Goal: Information Seeking & Learning: Learn about a topic

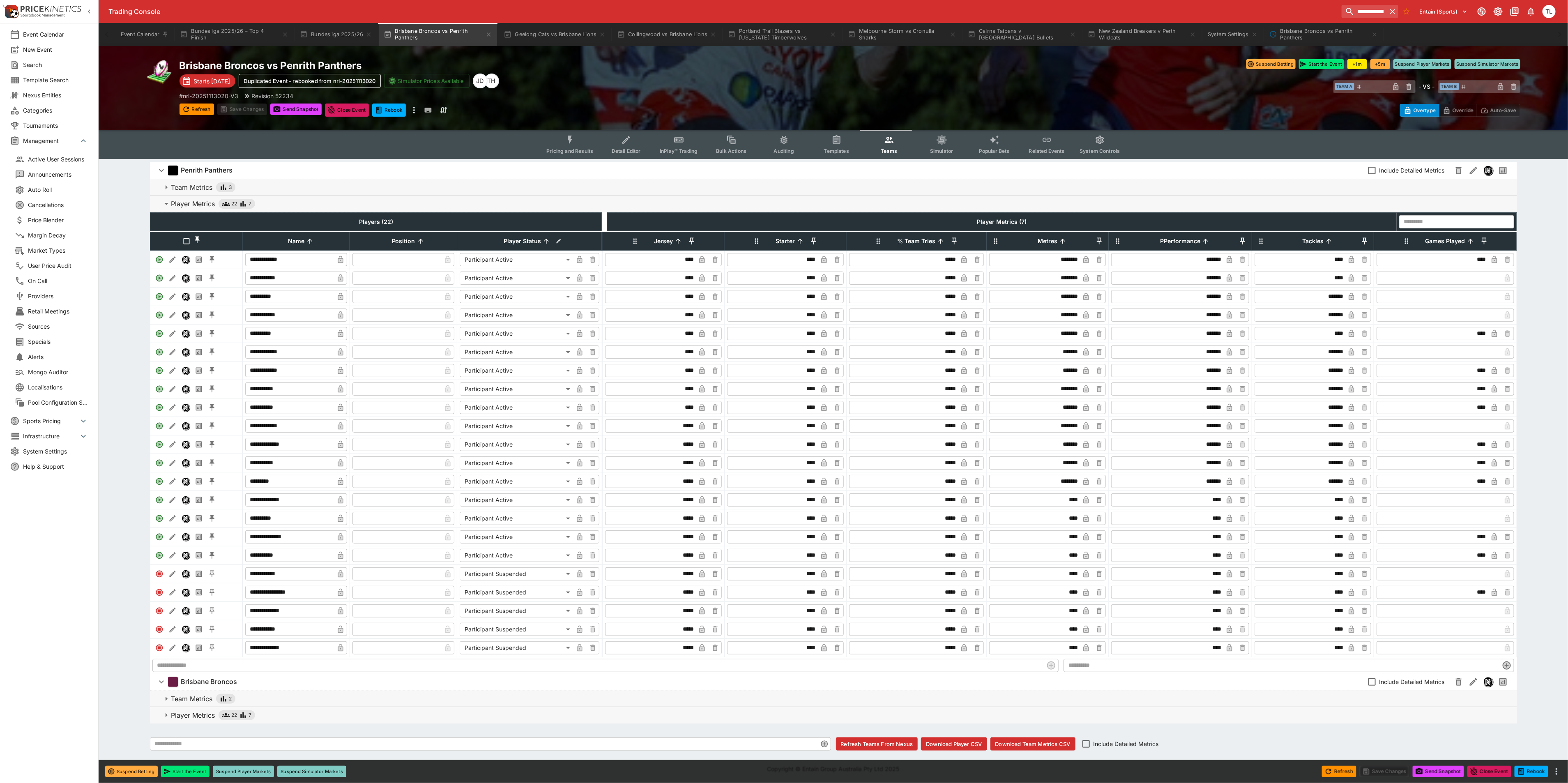
click at [982, 150] on span "Popular Bets" at bounding box center [994, 151] width 31 height 6
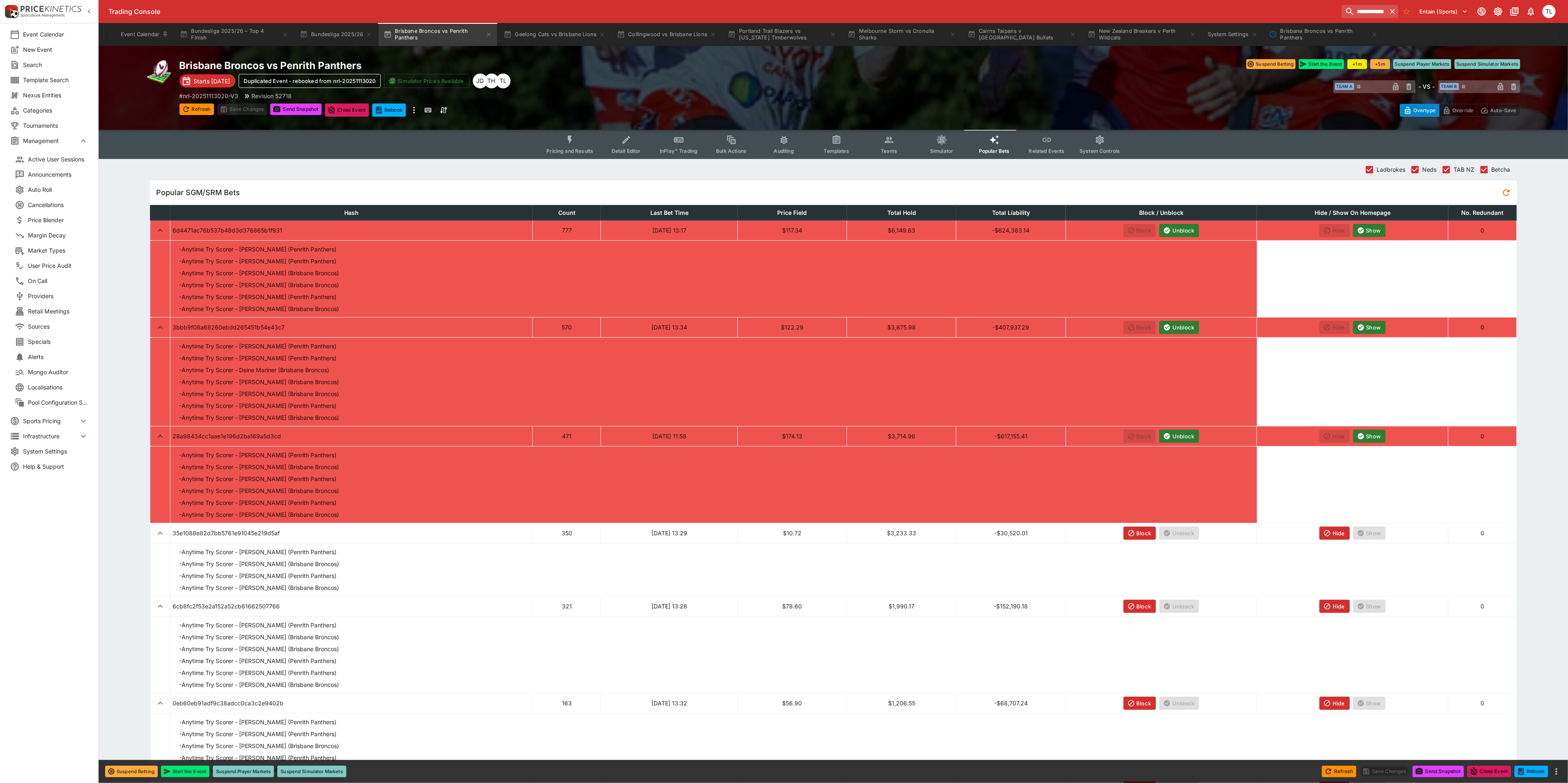
click at [1181, 328] on button "Unblock" at bounding box center [1178, 328] width 40 height 13
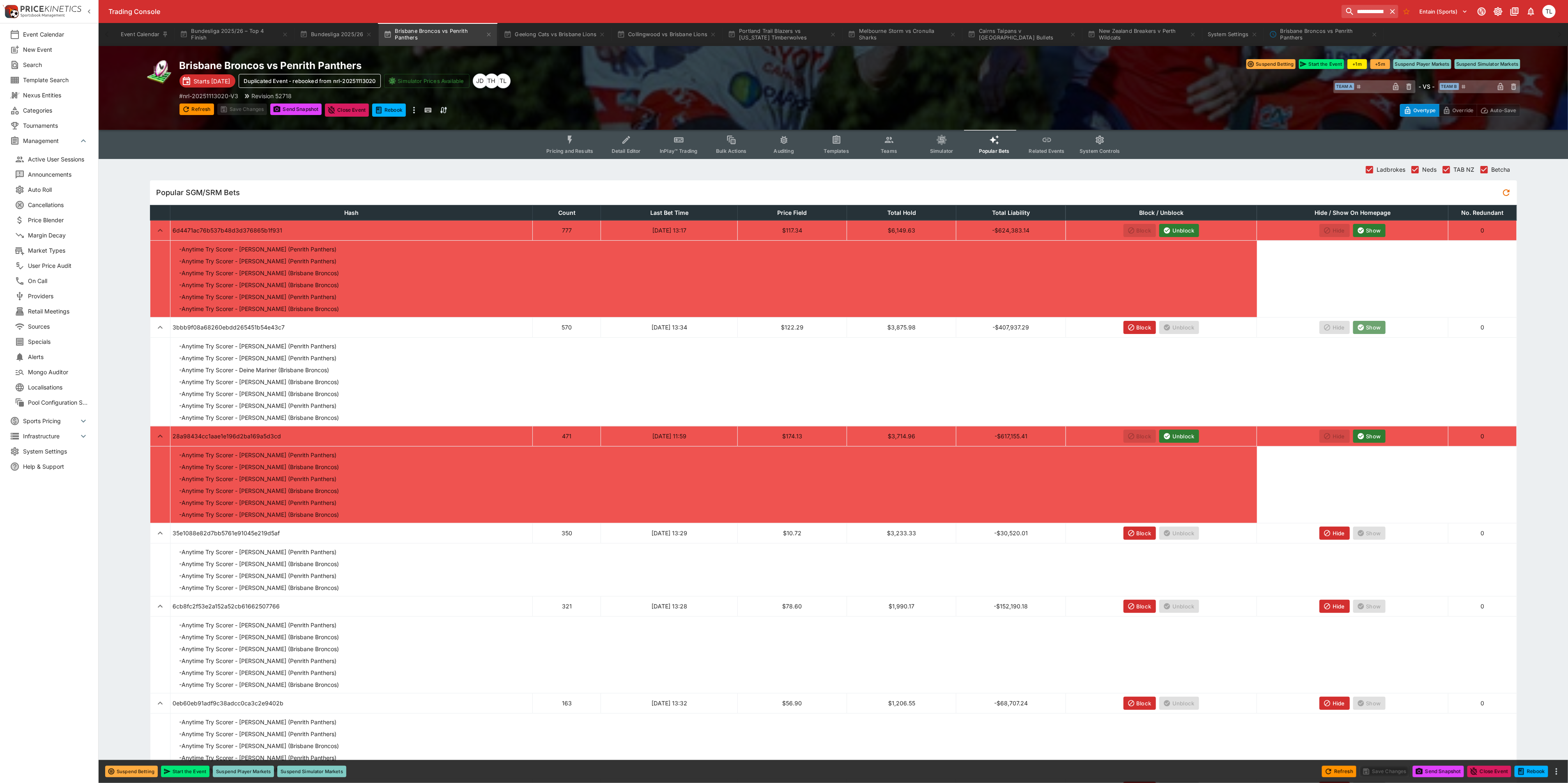
click at [1378, 328] on button "Show" at bounding box center [1370, 328] width 33 height 13
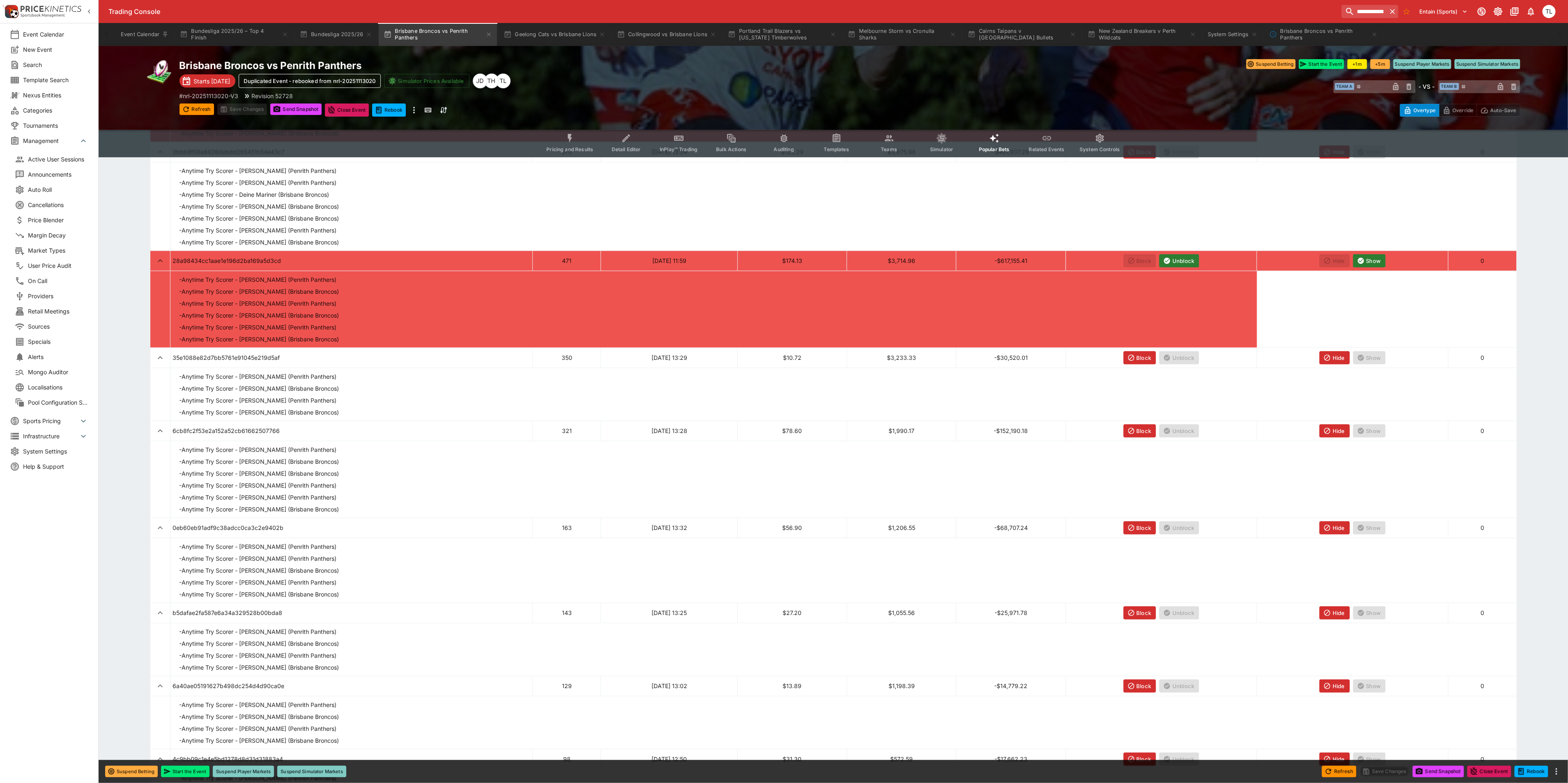
scroll to position [185, 0]
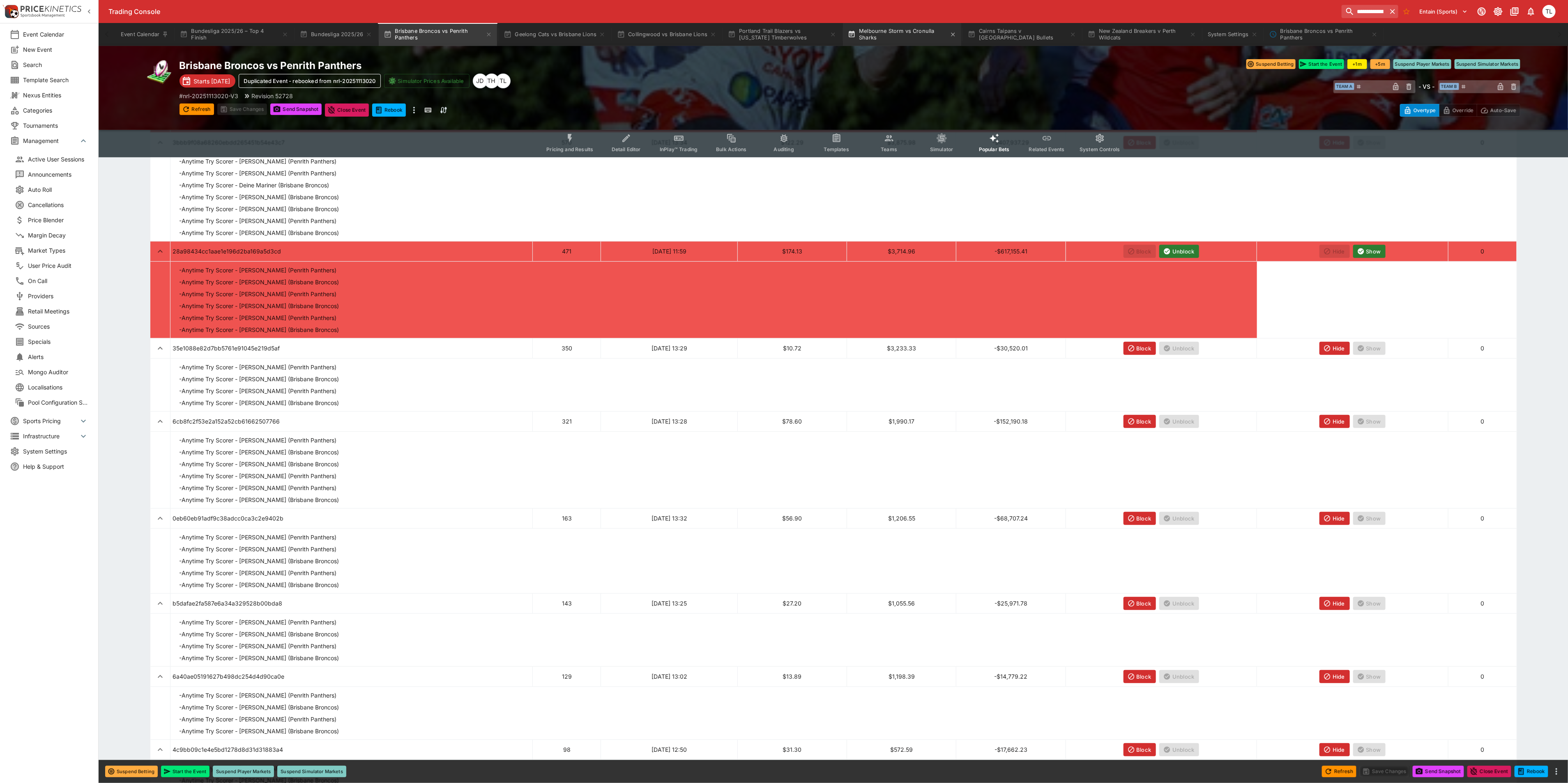
click at [901, 37] on button "Melbourne Storm vs Cronulla Sharks" at bounding box center [902, 35] width 118 height 23
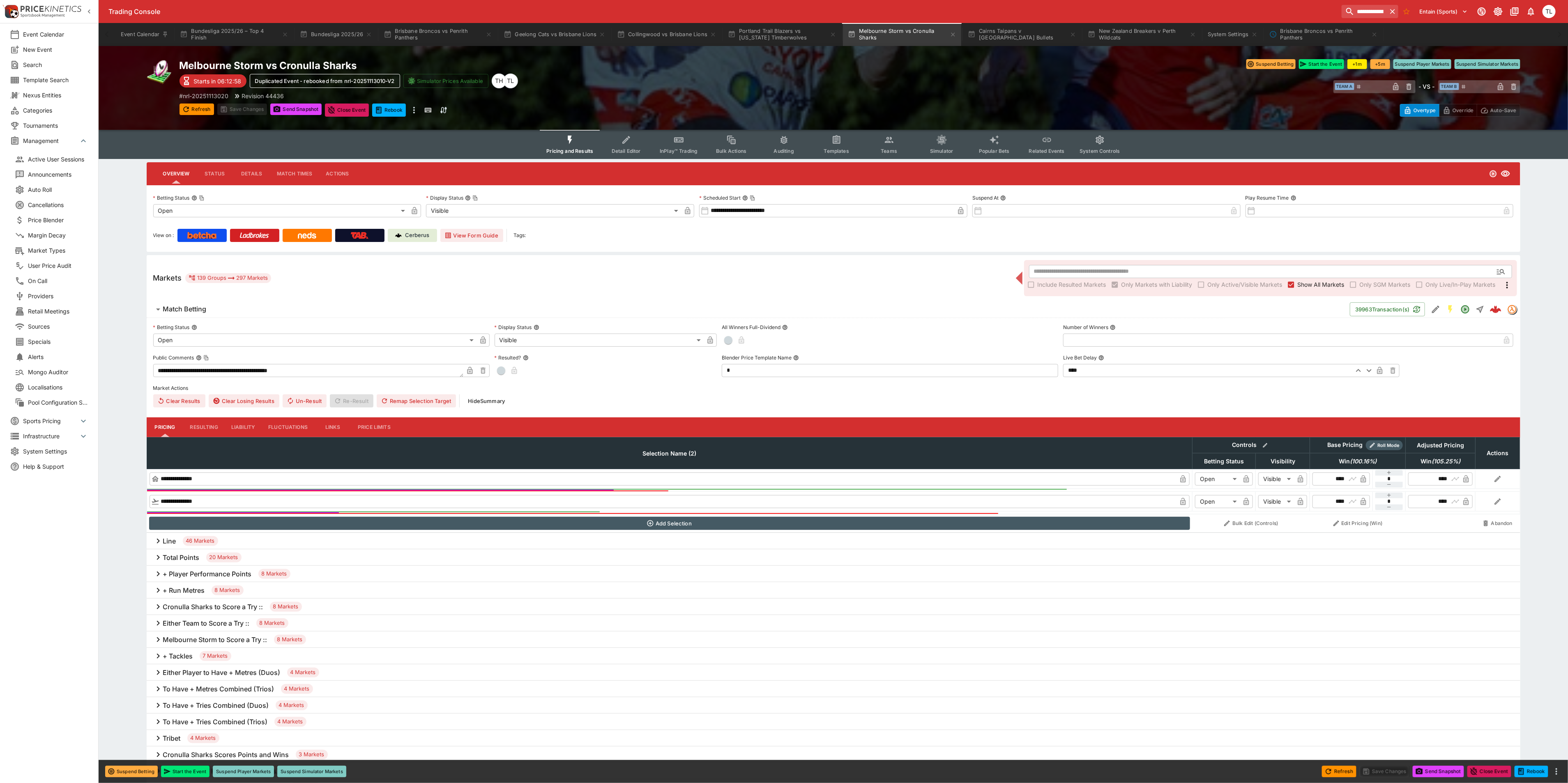
click at [995, 145] on icon "Event type filters" at bounding box center [995, 140] width 11 height 11
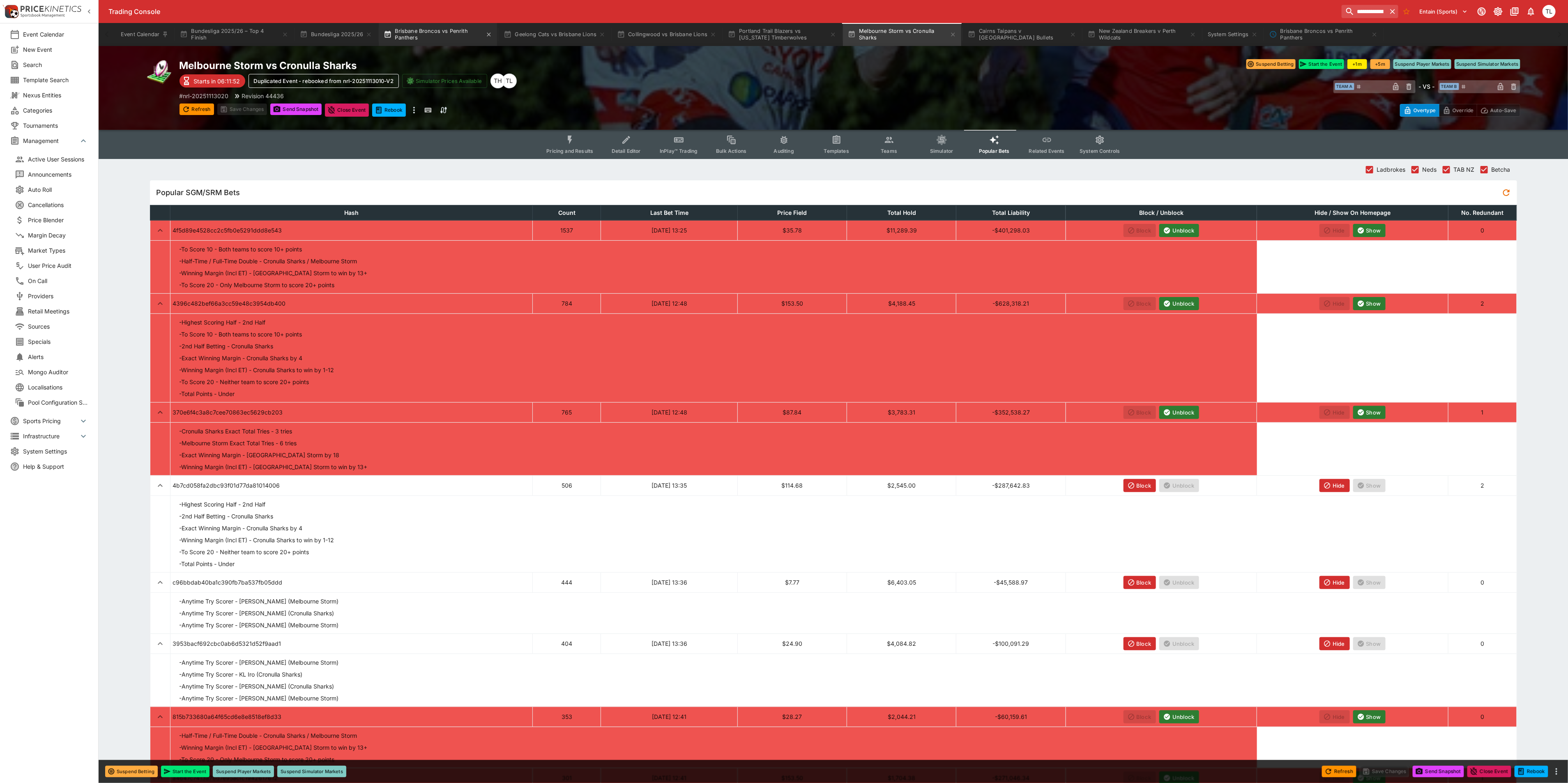
click at [425, 37] on button "Brisbane Broncos vs Penrith Panthers" at bounding box center [438, 35] width 118 height 23
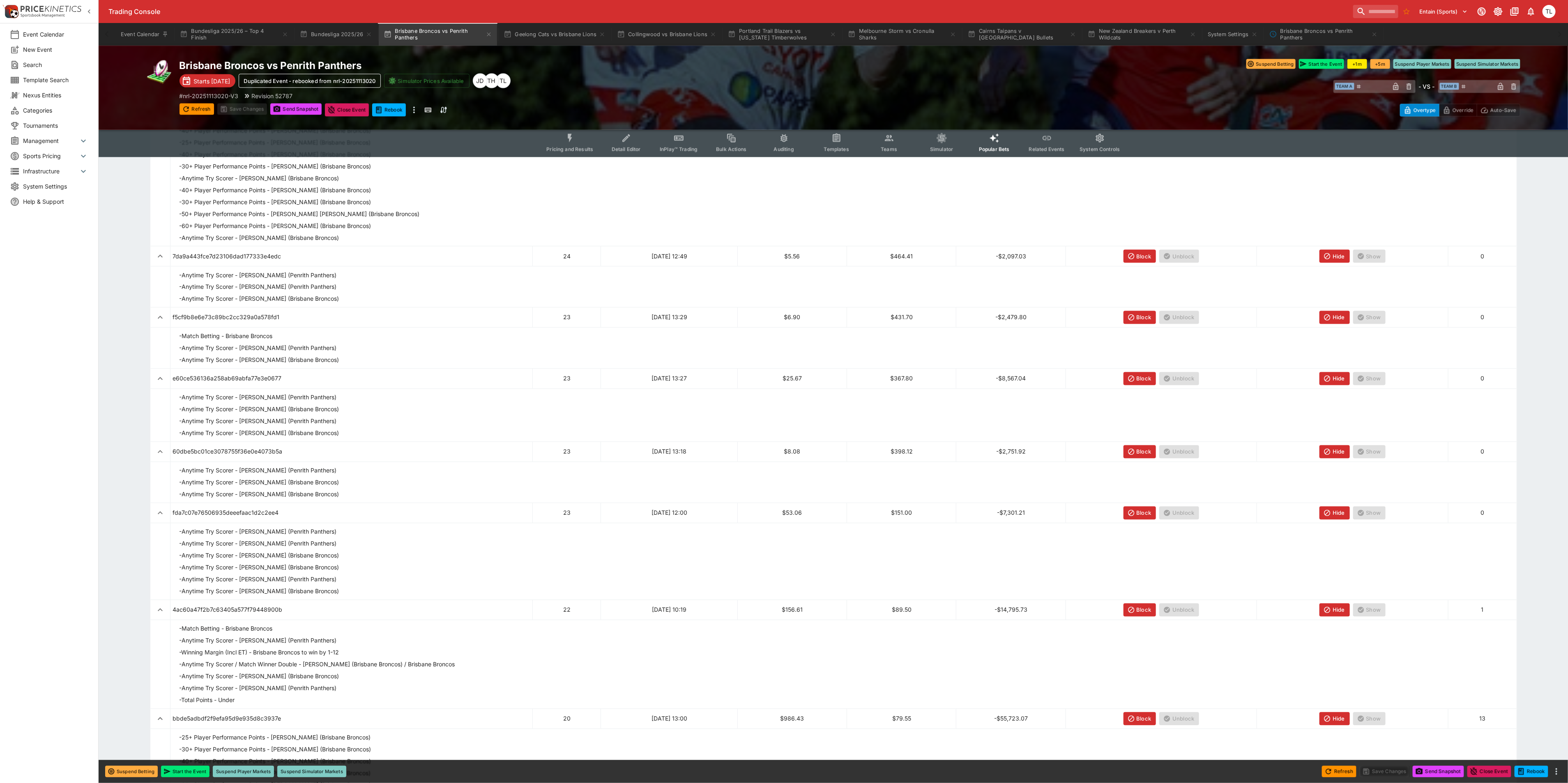
scroll to position [1294, 0]
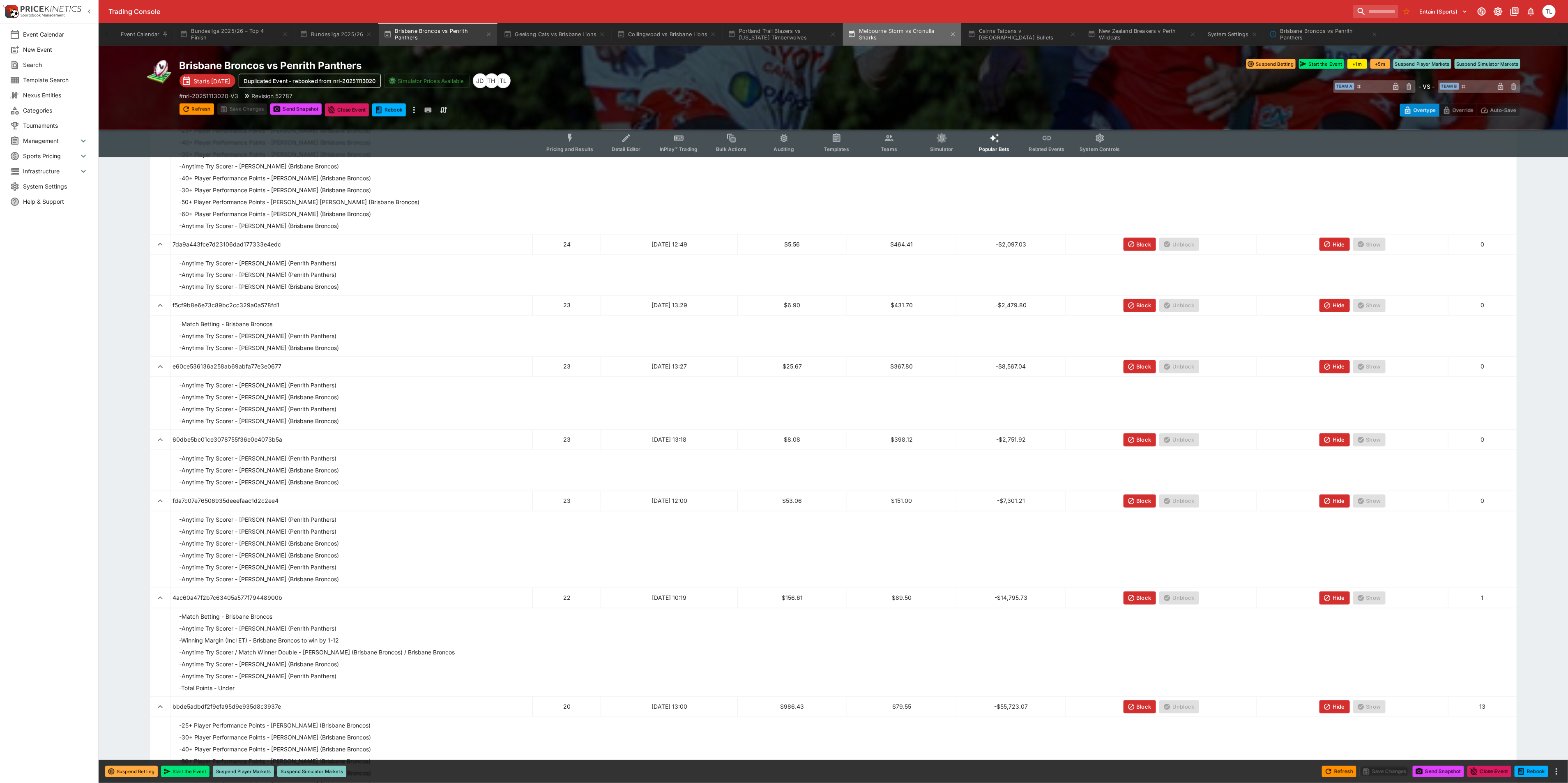
click at [873, 40] on button "Melbourne Storm vs Cronulla Sharks" at bounding box center [902, 35] width 118 height 23
